Goal: Information Seeking & Learning: Learn about a topic

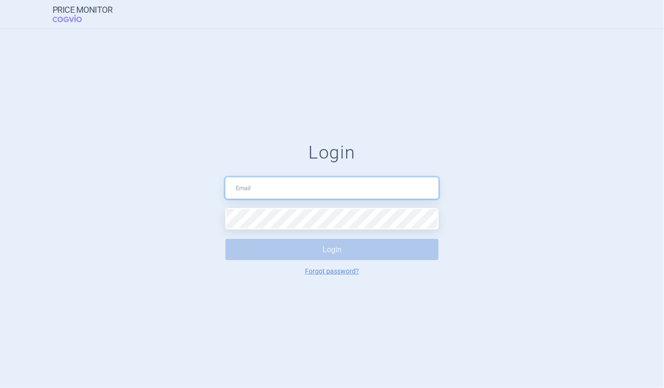
type input "[EMAIL_ADDRESS][DOMAIN_NAME]"
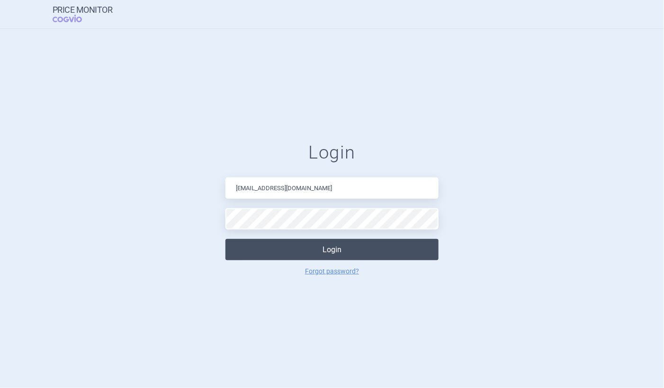
click at [330, 254] on button "Login" at bounding box center [331, 249] width 213 height 21
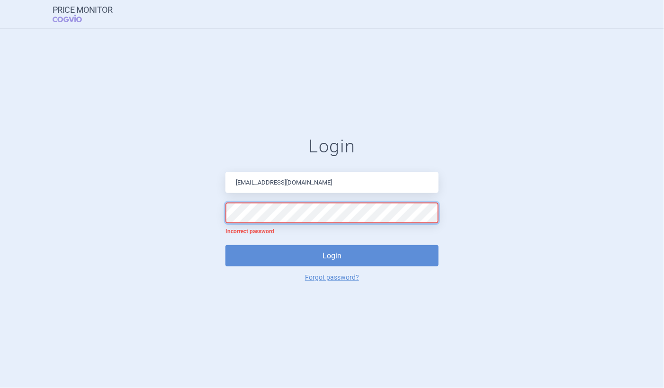
click at [225, 245] on button "Login" at bounding box center [331, 255] width 213 height 21
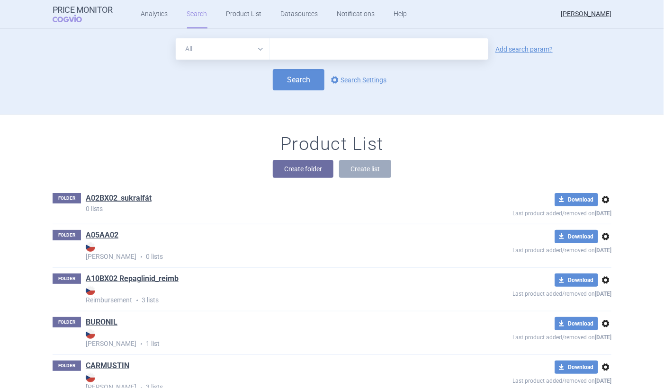
click at [285, 51] on input "text" at bounding box center [379, 48] width 219 height 21
type input "Nimodipin"
click button "Search" at bounding box center [299, 79] width 52 height 21
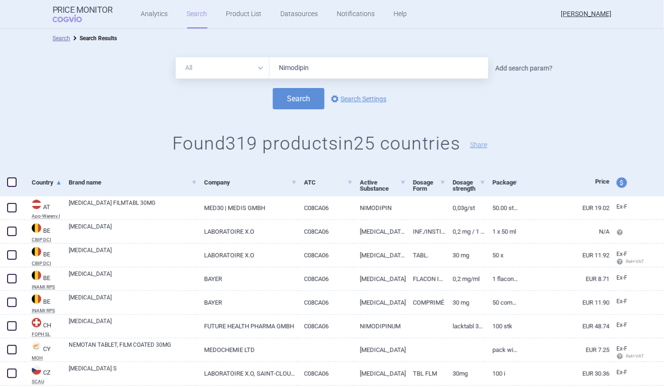
click at [499, 68] on link "Add search param?" at bounding box center [524, 68] width 57 height 7
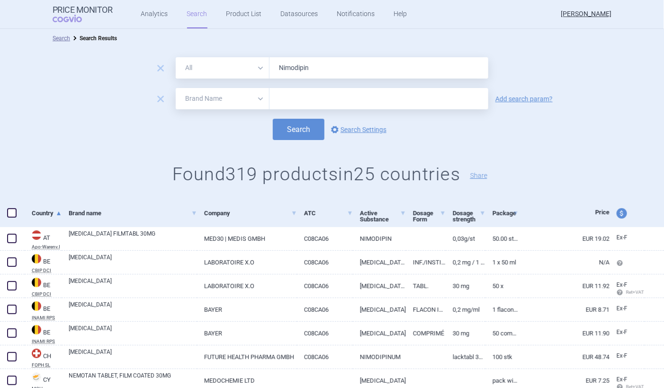
click at [261, 99] on select "All Brand Name ATC Company Active Substance Country Newer than" at bounding box center [223, 98] width 94 height 21
select select "newerThan"
click at [176, 88] on select "All Brand Name ATC Company Active Substance Country Newer than" at bounding box center [223, 98] width 94 height 21
click at [255, 99] on select "All Brand Name ATC Company Active Substance Country Newer than" at bounding box center [223, 98] width 94 height 21
click at [311, 69] on input "Nimodipin" at bounding box center [379, 67] width 219 height 21
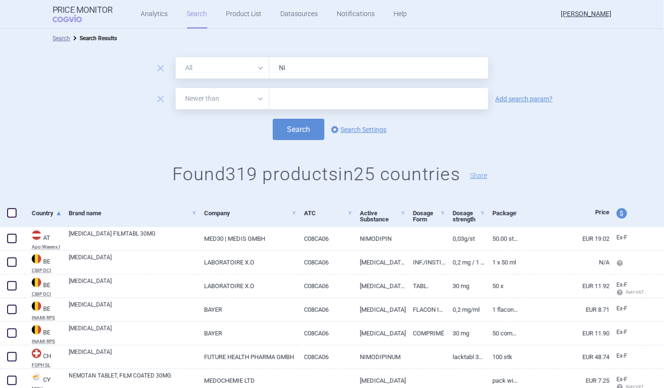
type input "N"
click at [258, 68] on select "All Brand Name ATC Company Active Substance Country Newer than" at bounding box center [223, 67] width 94 height 21
select select "atc"
click at [176, 57] on select "All Brand Name ATC Company Active Substance Country Newer than" at bounding box center [223, 67] width 94 height 21
click at [273, 68] on input "text" at bounding box center [379, 67] width 219 height 21
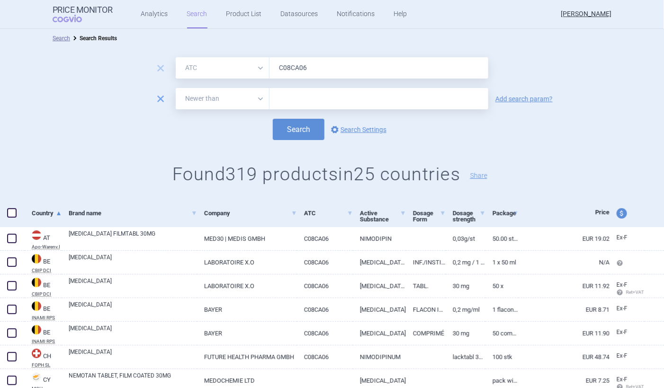
type input "C08CA06"
click at [155, 98] on span "remove" at bounding box center [160, 98] width 13 height 13
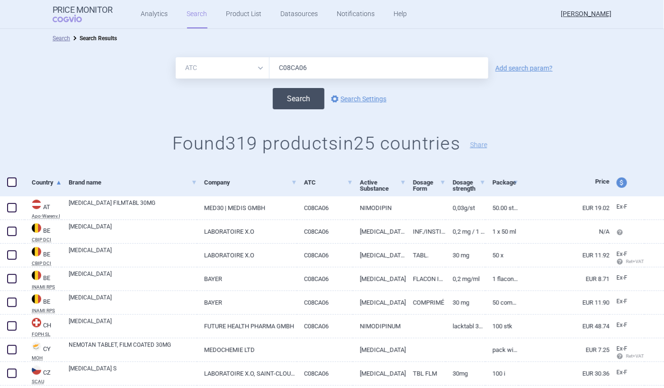
click at [296, 99] on button "Search" at bounding box center [299, 98] width 52 height 21
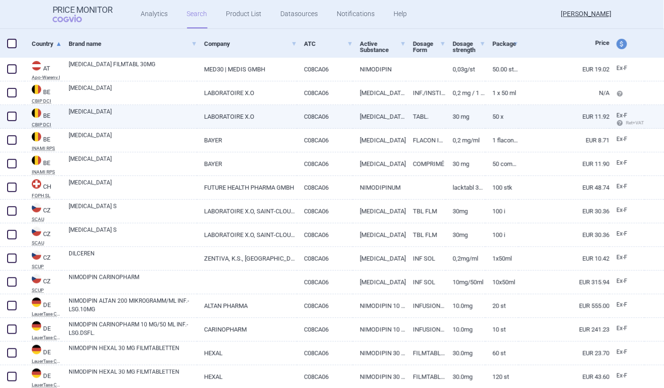
scroll to position [142, 0]
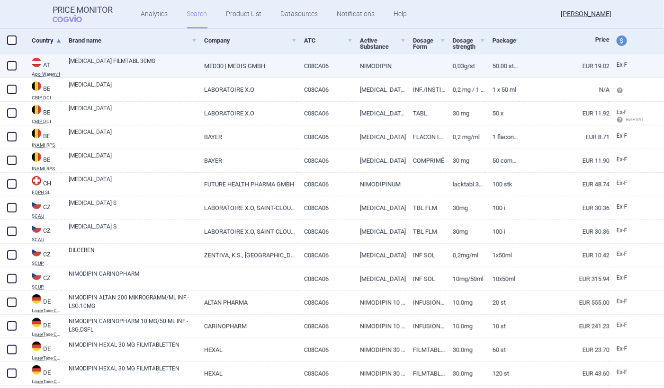
click at [11, 67] on span at bounding box center [11, 65] width 9 height 9
checkbox input "true"
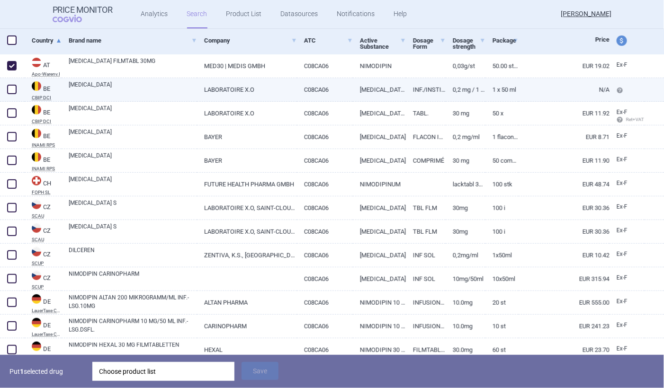
click at [10, 89] on span at bounding box center [11, 89] width 9 height 9
checkbox input "true"
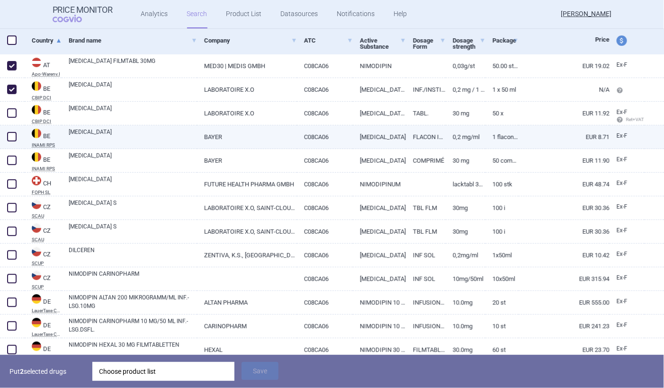
click at [10, 140] on span at bounding box center [11, 136] width 9 height 9
checkbox input "true"
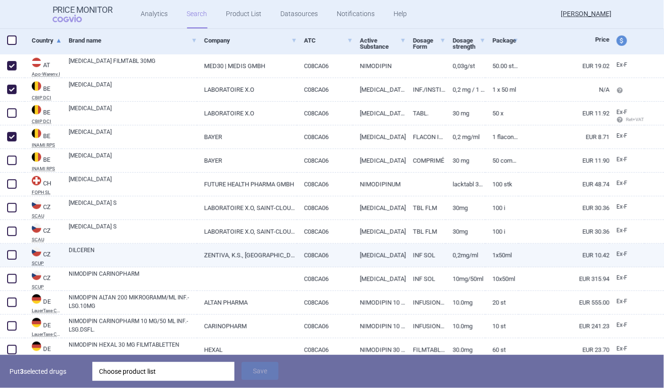
click at [11, 257] on span at bounding box center [11, 255] width 9 height 9
checkbox input "true"
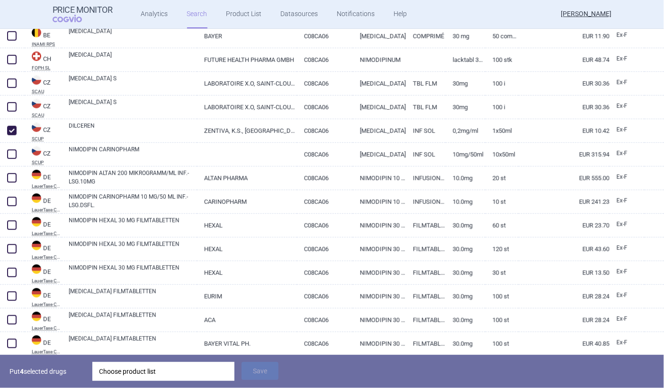
scroll to position [284, 0]
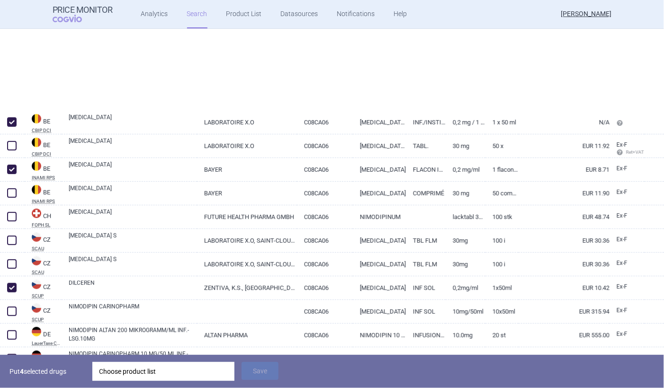
select select "atc"
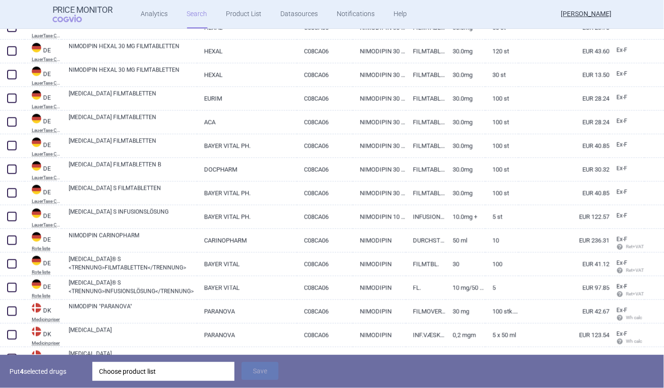
scroll to position [474, 0]
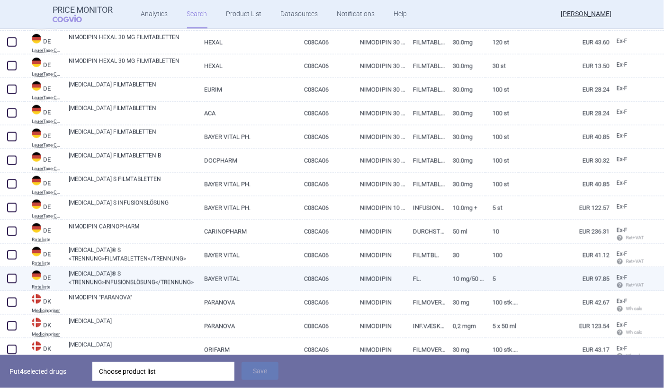
click at [12, 277] on span at bounding box center [11, 278] width 9 height 9
checkbox input "true"
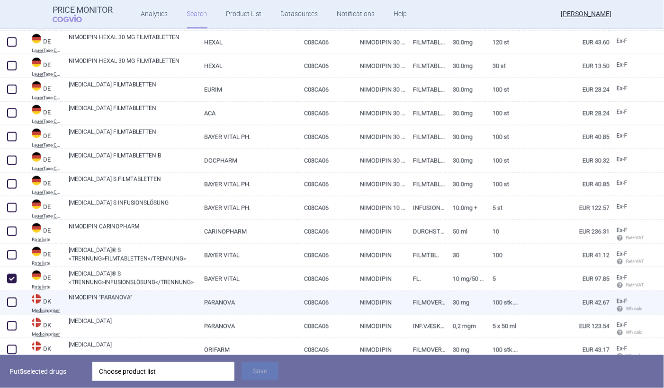
scroll to position [521, 0]
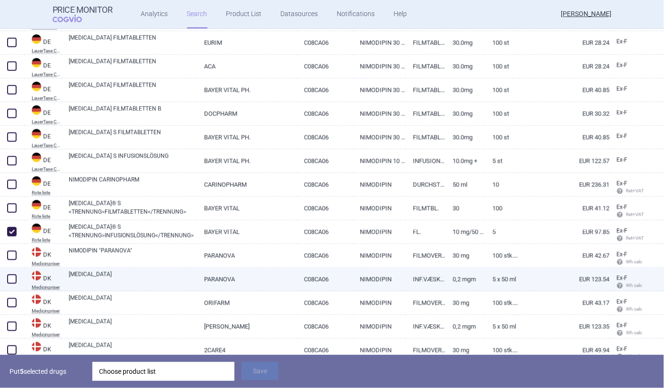
click at [12, 281] on span at bounding box center [11, 279] width 9 height 9
checkbox input "true"
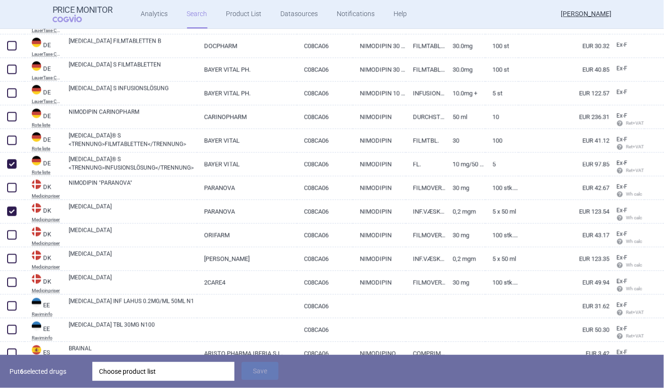
scroll to position [616, 0]
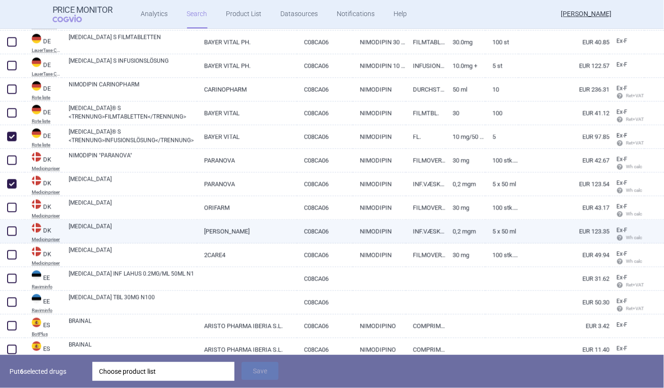
click at [15, 232] on span at bounding box center [11, 231] width 9 height 9
checkbox input "true"
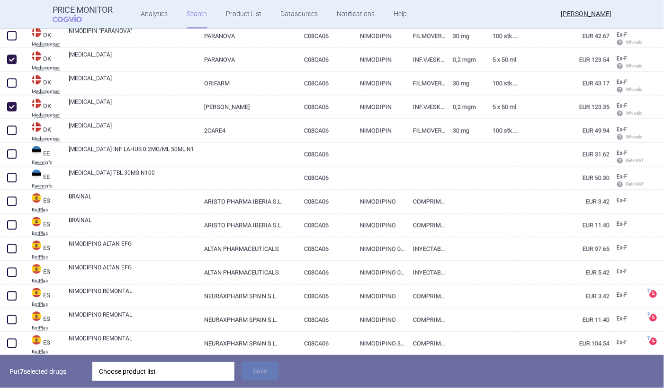
scroll to position [757, 0]
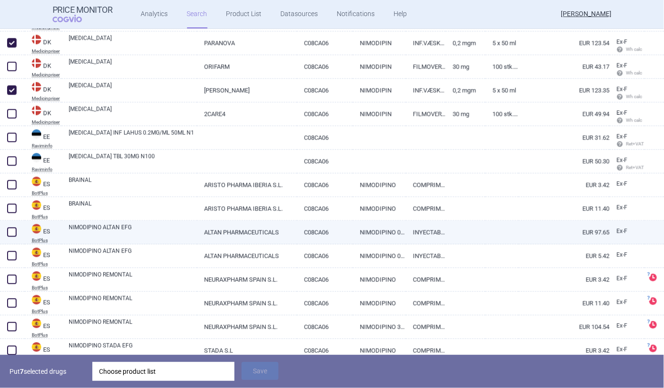
click at [12, 231] on span at bounding box center [11, 231] width 9 height 9
checkbox input "true"
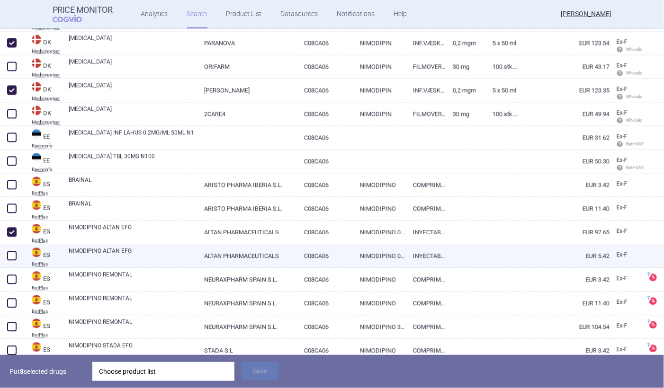
click at [13, 257] on span at bounding box center [11, 255] width 9 height 9
checkbox input "true"
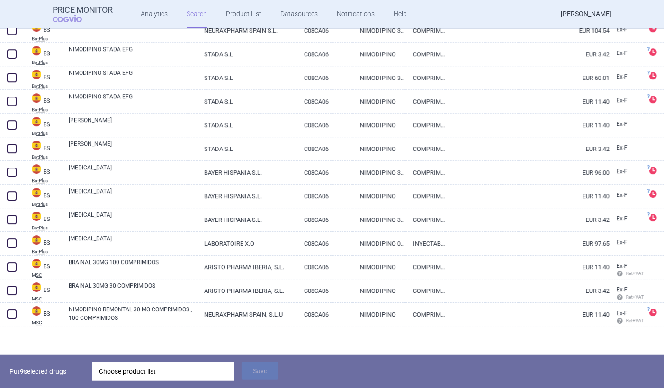
scroll to position [1089, 0]
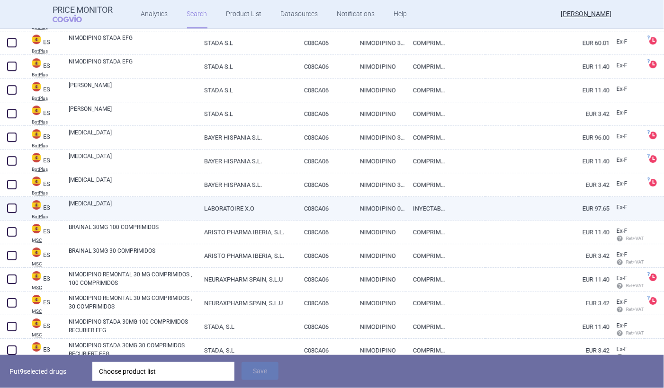
click at [14, 207] on span at bounding box center [11, 208] width 9 height 9
checkbox input "true"
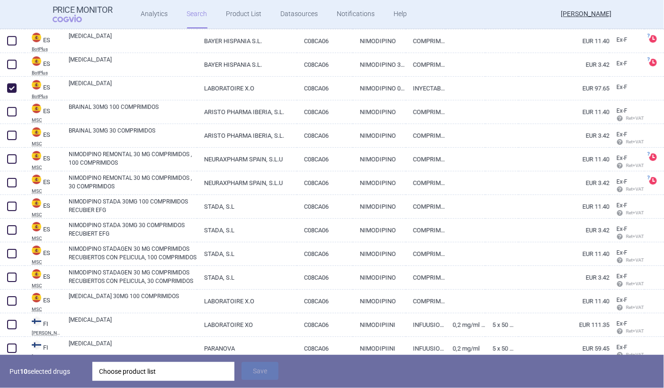
scroll to position [1231, 0]
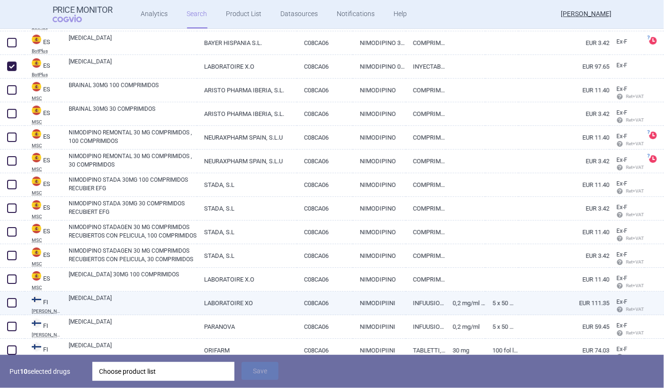
click at [13, 302] on span at bounding box center [11, 302] width 9 height 9
checkbox input "true"
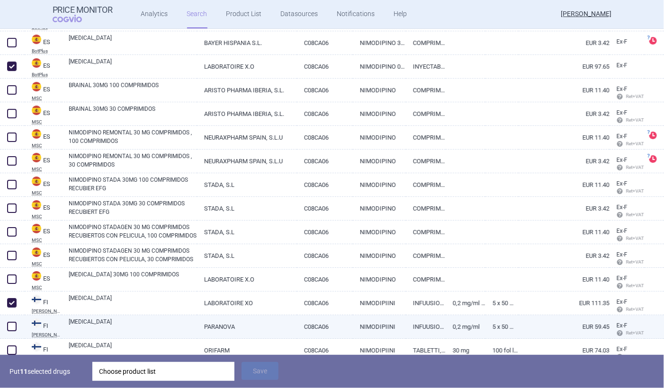
click at [11, 328] on span at bounding box center [11, 326] width 9 height 9
checkbox input "true"
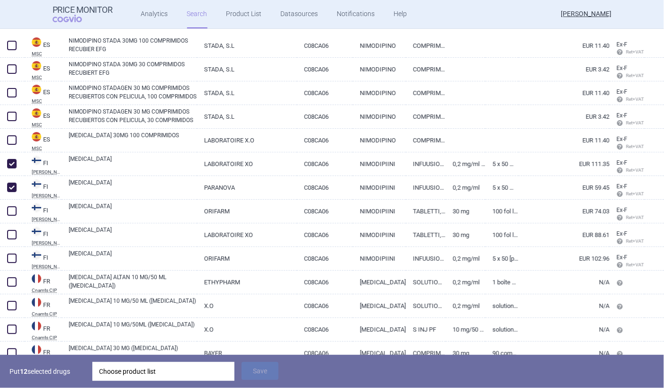
scroll to position [1421, 0]
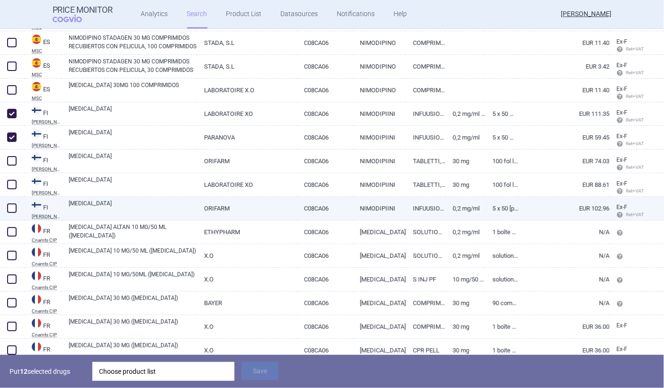
click at [13, 209] on span at bounding box center [11, 208] width 9 height 9
checkbox input "true"
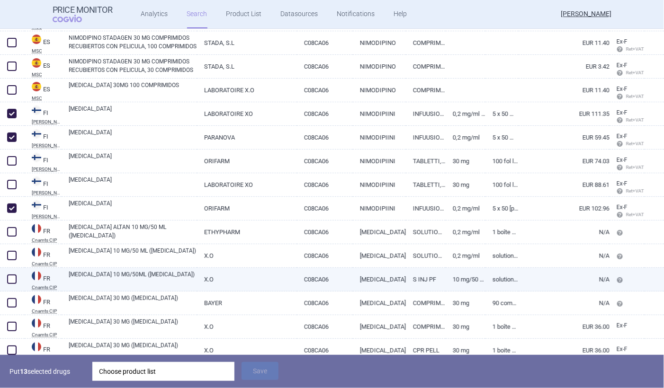
click at [14, 279] on span at bounding box center [11, 279] width 9 height 9
checkbox input "true"
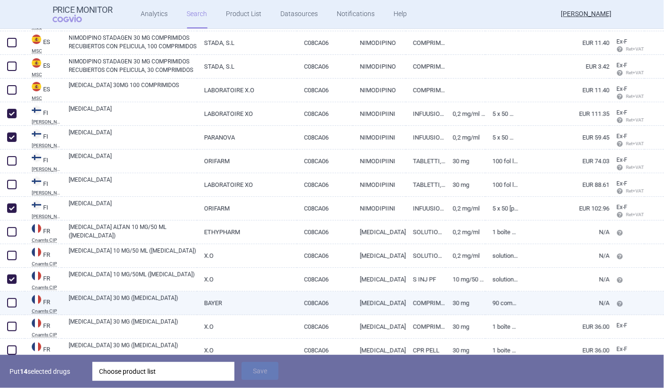
click at [11, 303] on span at bounding box center [11, 302] width 9 height 9
click at [12, 304] on span at bounding box center [11, 302] width 9 height 9
checkbox input "false"
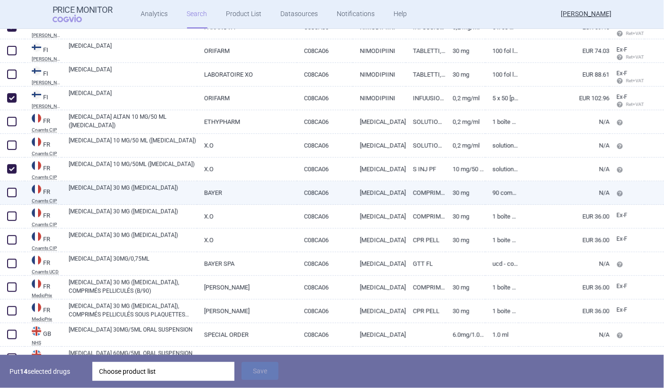
scroll to position [1563, 0]
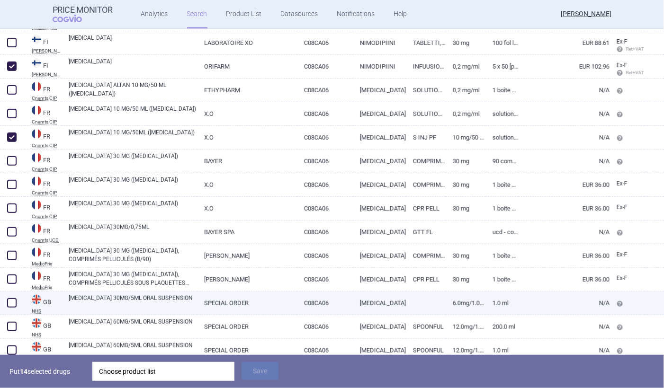
click at [15, 302] on span at bounding box center [11, 302] width 9 height 9
checkbox input "true"
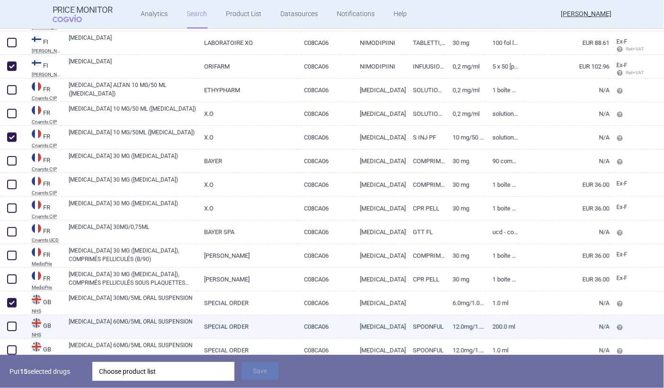
click at [11, 327] on span at bounding box center [11, 326] width 9 height 9
checkbox input "true"
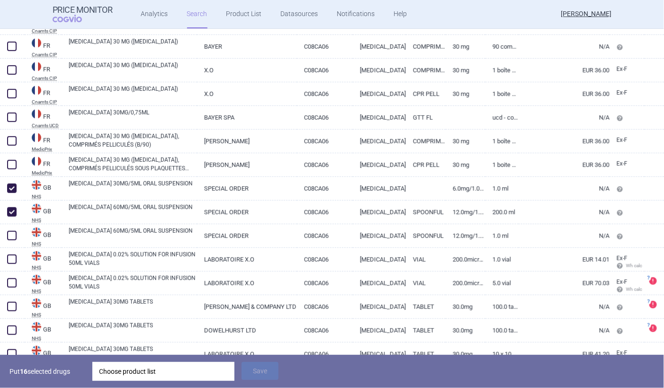
scroll to position [1705, 0]
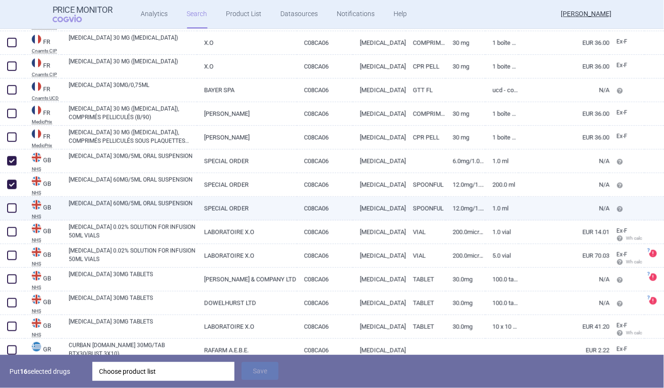
click at [12, 207] on span at bounding box center [11, 208] width 9 height 9
checkbox input "true"
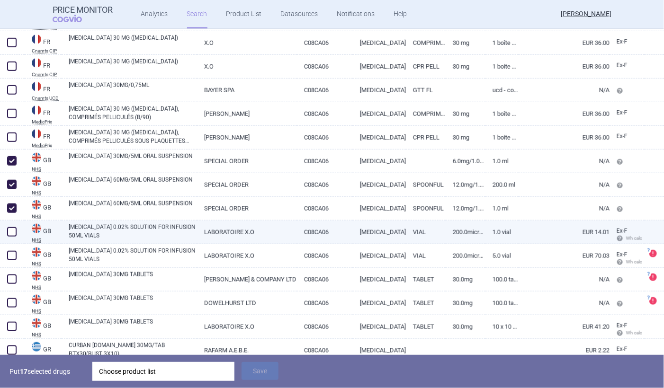
click at [11, 233] on span at bounding box center [11, 231] width 9 height 9
checkbox input "true"
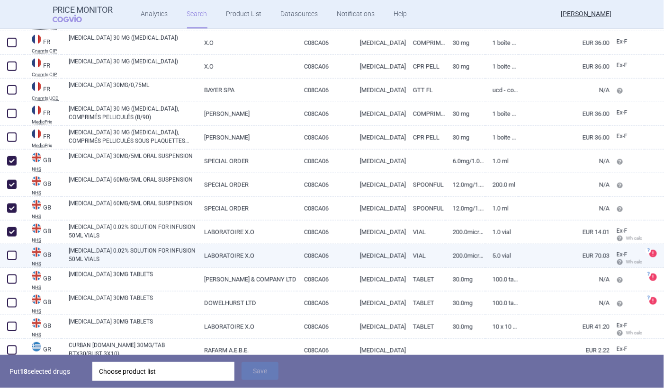
click at [9, 257] on span at bounding box center [11, 255] width 9 height 9
checkbox input "true"
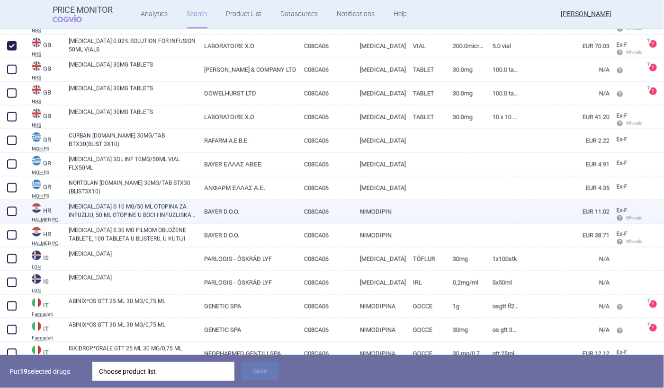
scroll to position [1942, 0]
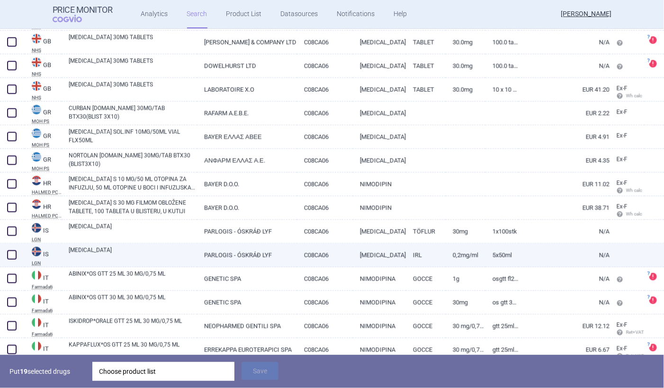
click at [11, 257] on span at bounding box center [11, 255] width 9 height 9
checkbox input "true"
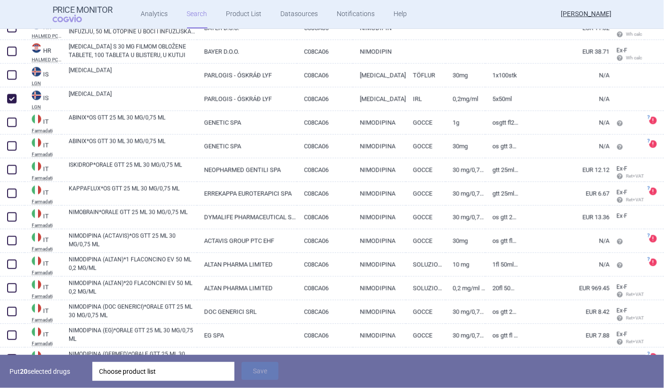
scroll to position [2241, 0]
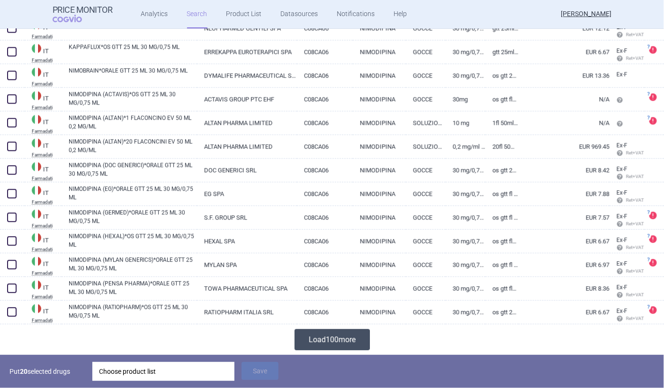
click at [331, 341] on button "Load 100 more" at bounding box center [332, 339] width 75 height 21
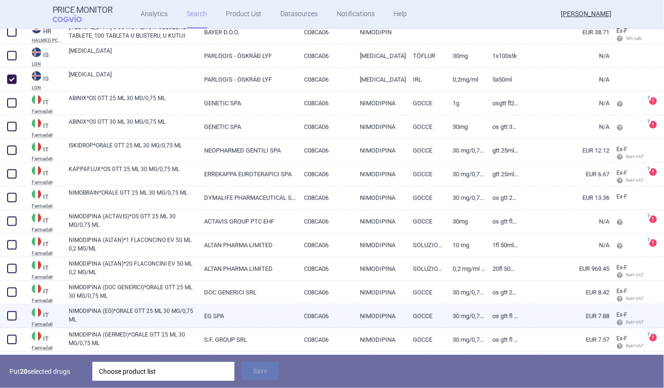
scroll to position [2099, 0]
